Goal: Task Accomplishment & Management: Manage account settings

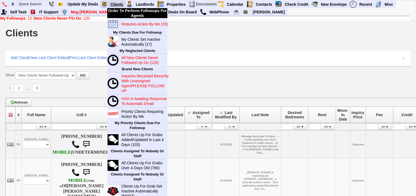
click at [118, 3] on link "Clients" at bounding box center [116, 4] width 17 height 7
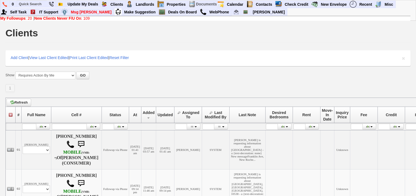
scroll to position [53, 0]
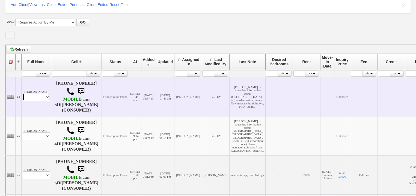
click at [44, 99] on select "Profile Edit Print Email Externally (Will Not Be Tracked In CRM) Closed Deals" at bounding box center [36, 97] width 27 height 8
select select "ChangeURL,/crm/custom/edit_client_form.php?redirect=%2Fcrm%2Fclients.php&id=167…"
click at [23, 96] on select "Profile Edit Print Email Externally (Will Not Be Tracked In CRM) Closed Deals" at bounding box center [36, 97] width 27 height 8
select select
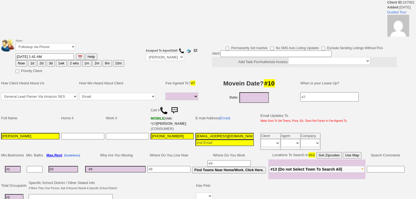
select select
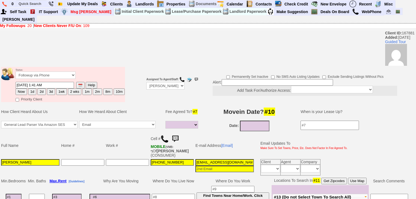
click at [34, 88] on button "1d" at bounding box center [32, 91] width 8 height 7
type input "09/15/2025 11:04 AM"
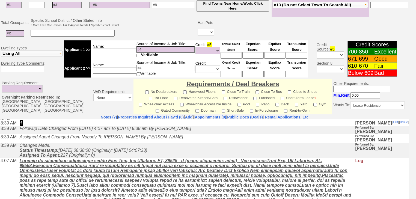
scroll to position [218, 0]
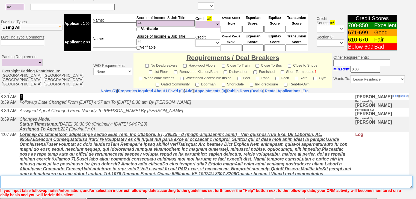
click at [53, 176] on textarea "Insert New Note Here" at bounding box center [206, 182] width 412 height 13
type textarea "f"
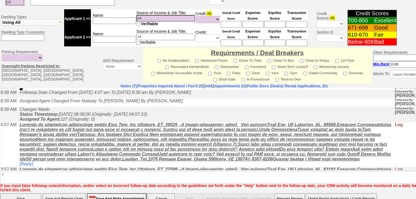
click at [37, 193] on input "Save" at bounding box center [20, 198] width 41 height 11
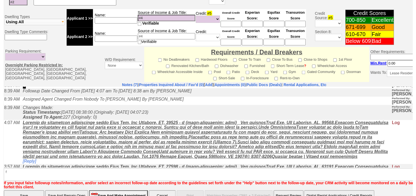
scroll to position [213, 0]
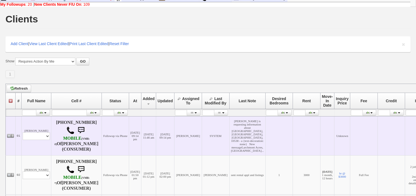
scroll to position [22, 0]
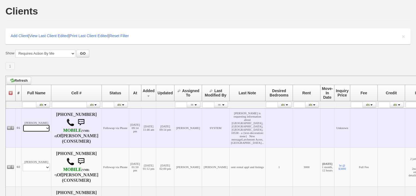
click at [45, 132] on select "Profile Edit Print Email Externally (Will Not Be Tracked In CRM) Closed Deals" at bounding box center [36, 128] width 27 height 8
select select "ChangeURL,/crm/custom/edit_client_form.php?redirect=%2Fcrm%2Fclients.php&id=167…"
click at [23, 127] on select "Profile Edit Print Email Externally (Will Not Be Tracked In CRM) Closed Deals" at bounding box center [36, 128] width 27 height 8
select select
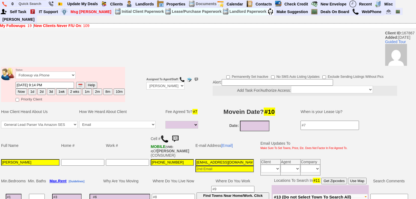
select select
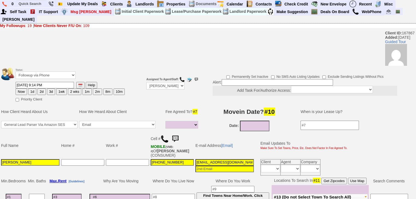
click at [32, 88] on button "1d" at bounding box center [32, 91] width 8 height 7
type input "09/15/2025 11:05 AM"
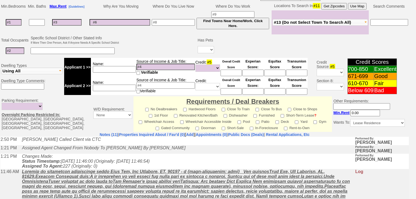
scroll to position [237, 0]
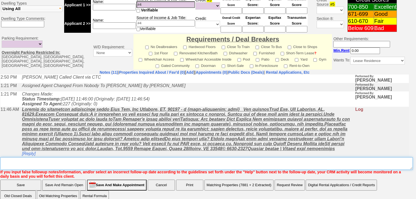
click at [99, 157] on textarea "Insert New Note Here" at bounding box center [206, 163] width 412 height 13
type textarea "f"
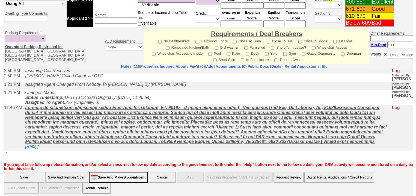
scroll to position [213, 0]
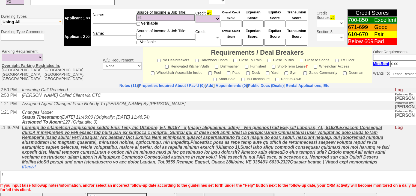
click at [30, 193] on input "Save" at bounding box center [20, 198] width 41 height 11
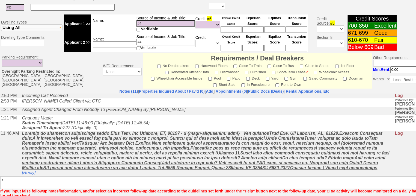
scroll to position [119, 0]
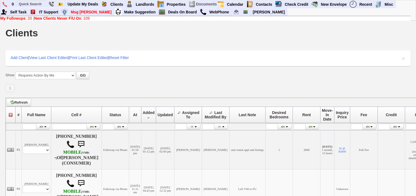
click at [51, 19] on b "New Clients Never F/U On" at bounding box center [57, 18] width 47 height 4
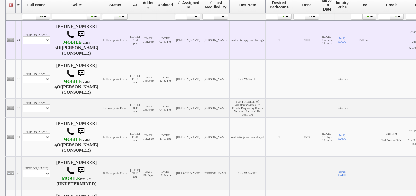
scroll to position [109, 0]
